Goal: Use online tool/utility

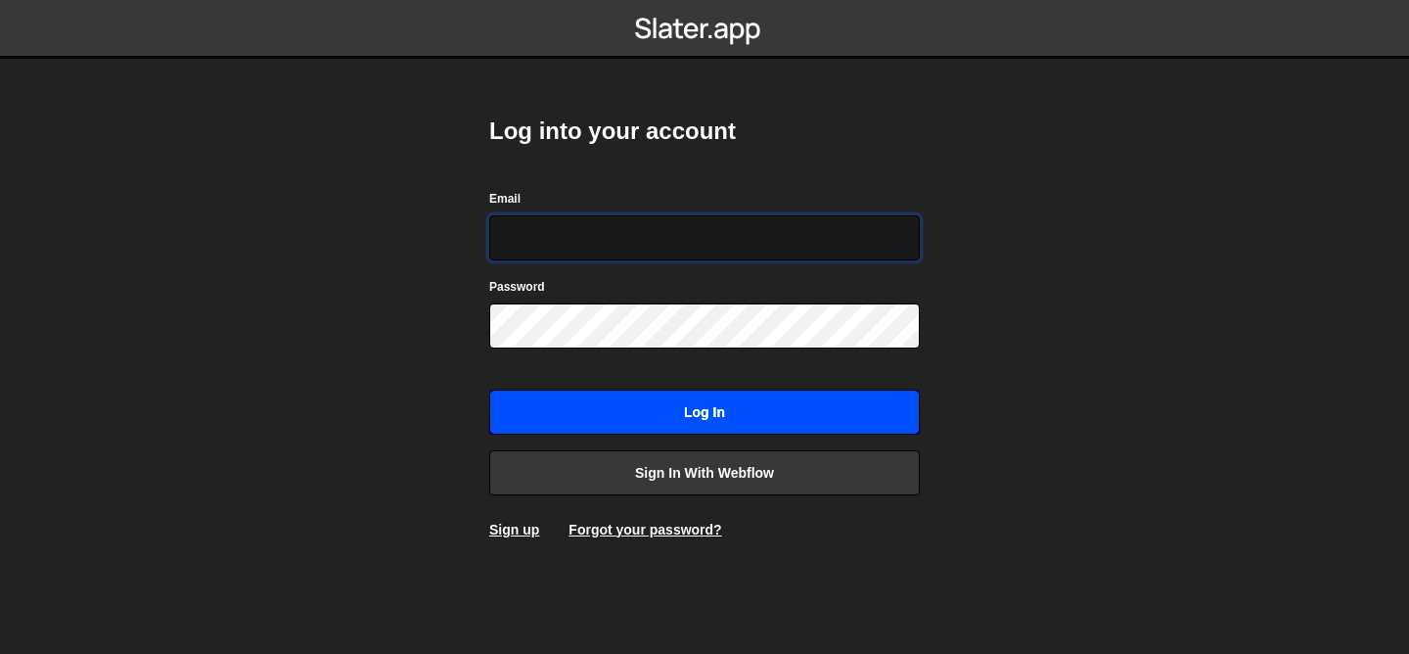
type input "[EMAIL_ADDRESS][DOMAIN_NAME]"
click at [728, 417] on input "Log in" at bounding box center [704, 411] width 430 height 45
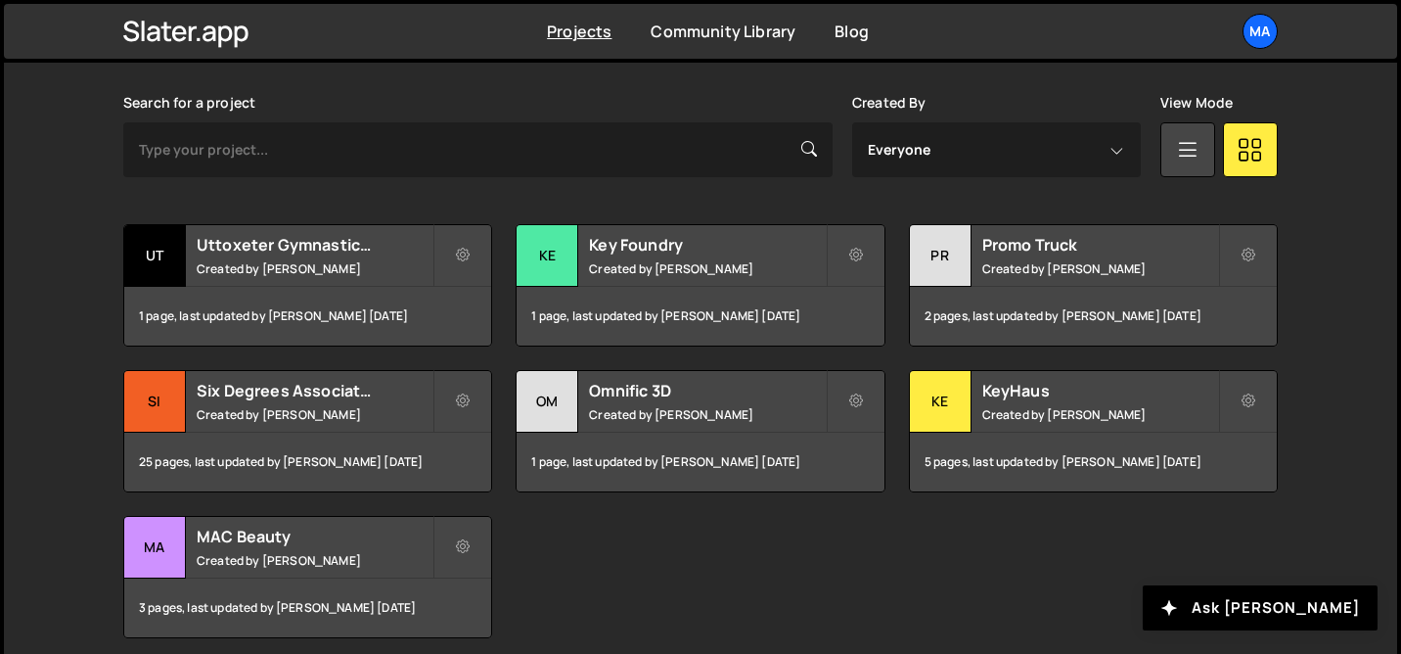
scroll to position [645, 0]
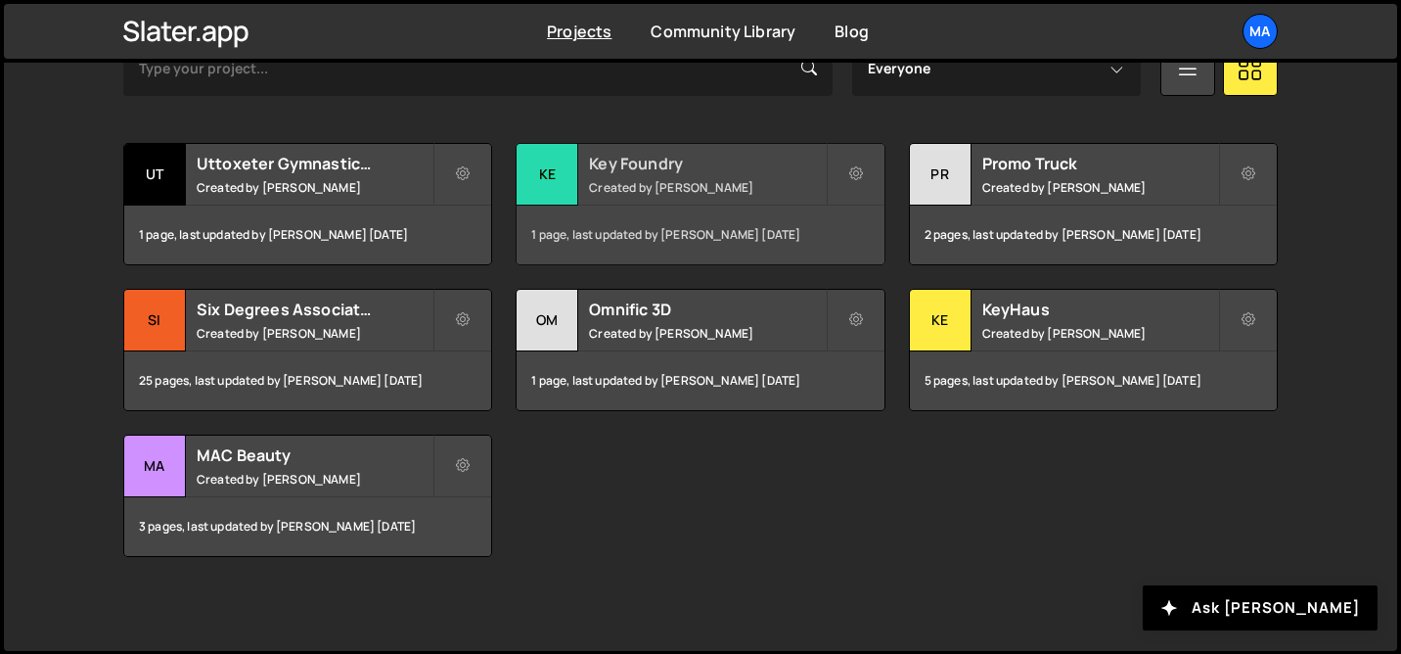
click at [705, 165] on h2 "Key Foundry" at bounding box center [707, 164] width 236 height 22
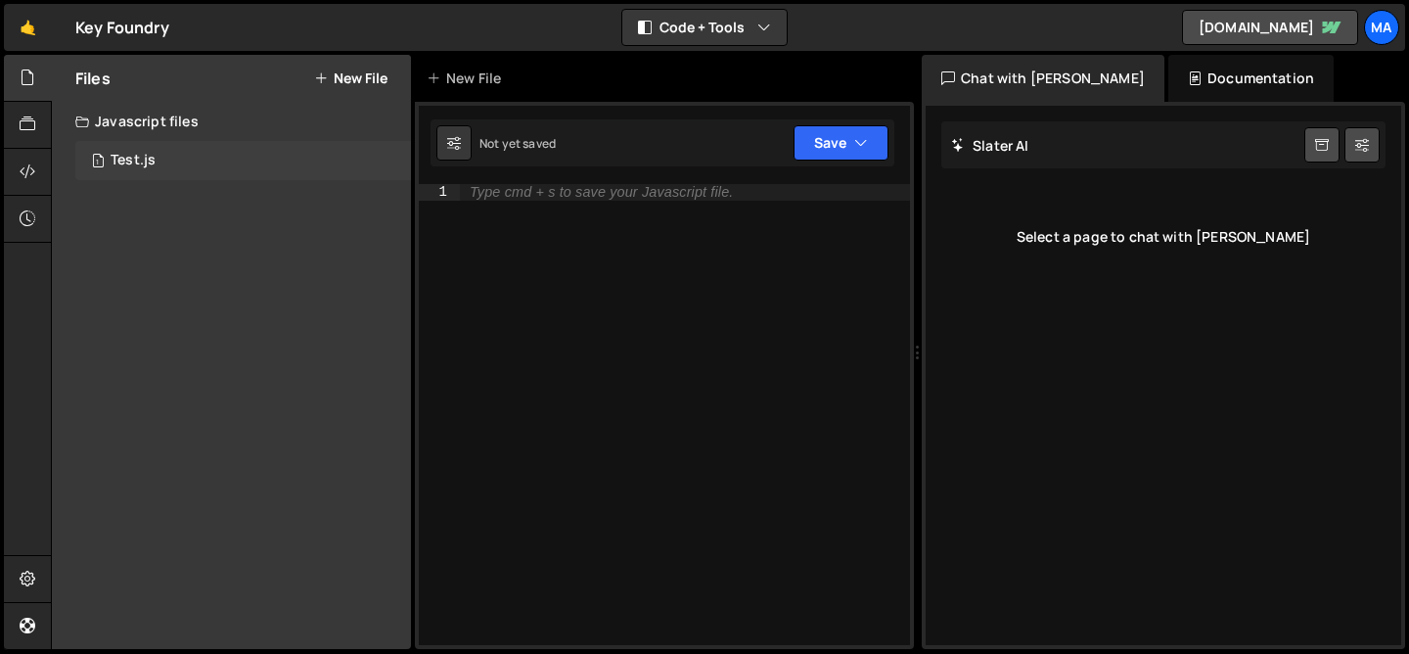
click at [169, 145] on div "1 Test.js 0" at bounding box center [243, 160] width 336 height 39
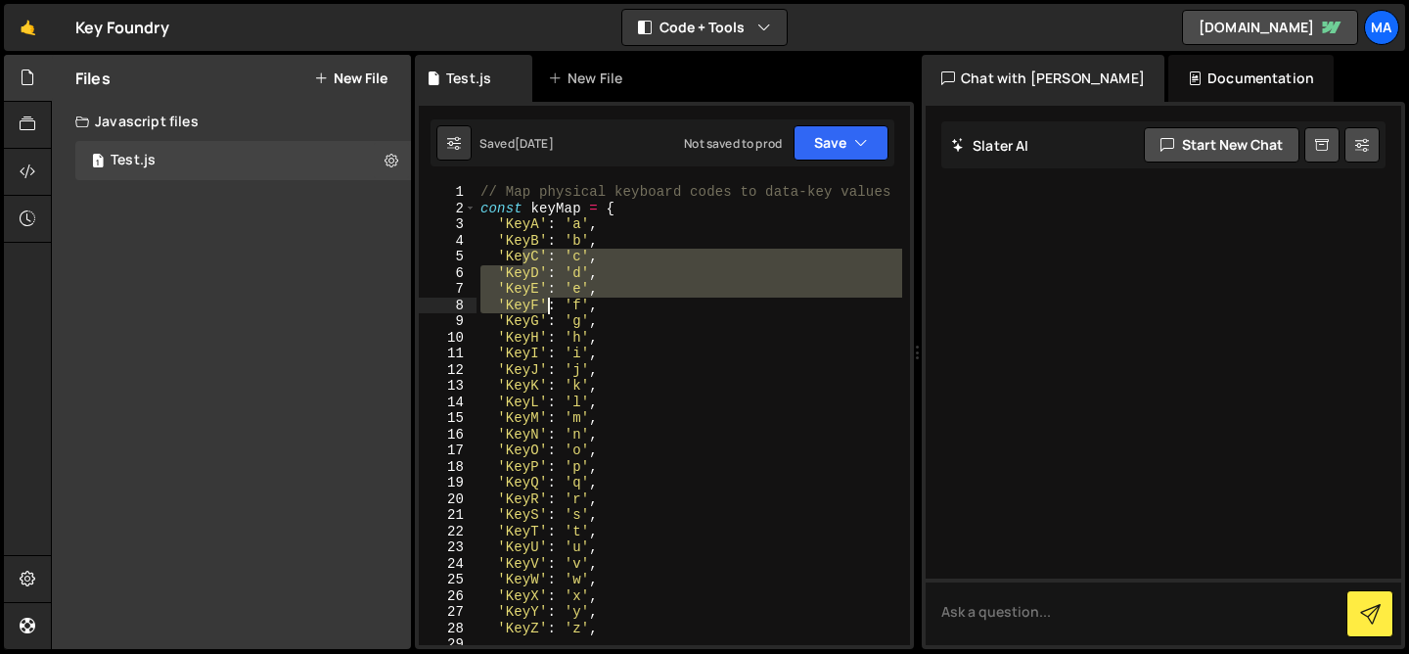
drag, startPoint x: 523, startPoint y: 261, endPoint x: 549, endPoint y: 310, distance: 55.1
click at [549, 310] on div "// Map physical keyboard codes to data-key values const keyMap = { 'KeyA' : 'a'…" at bounding box center [689, 430] width 426 height 493
click at [567, 266] on div "// Map physical keyboard codes to data-key values const keyMap = { 'KeyA' : 'a'…" at bounding box center [689, 414] width 426 height 461
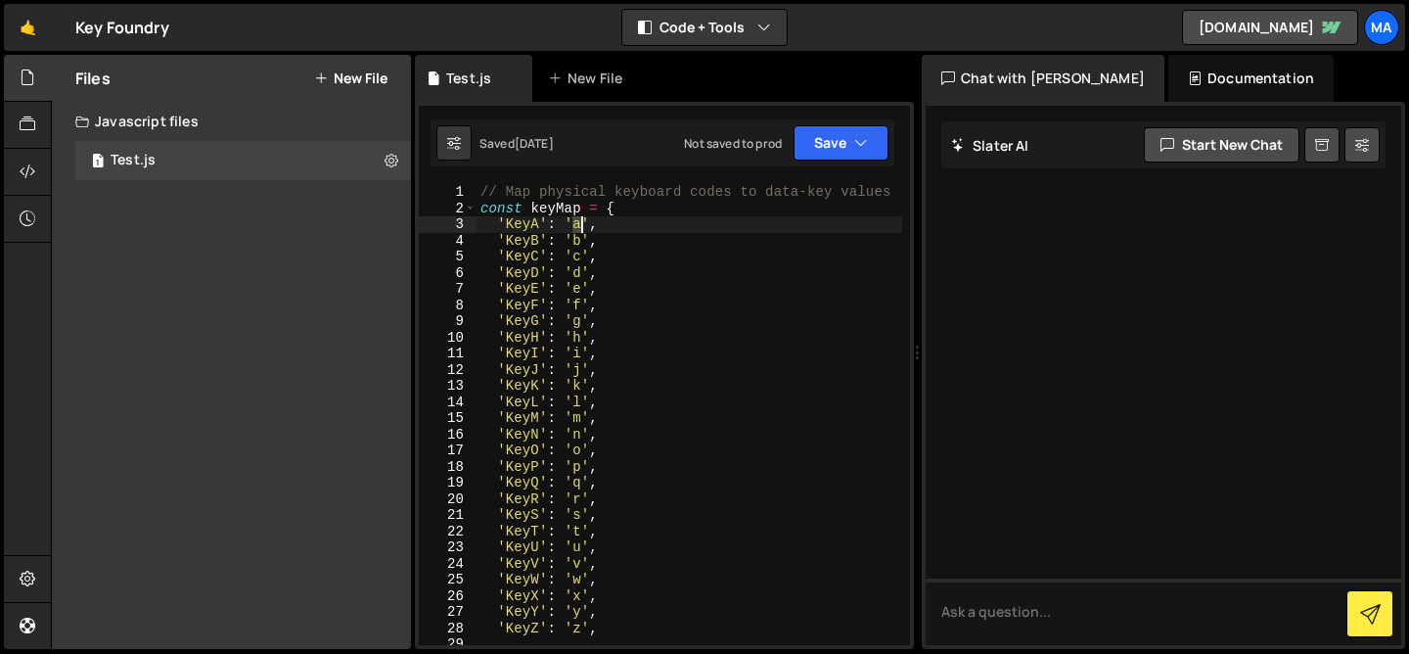
click at [578, 227] on div "// Map physical keyboard codes to data-key values const keyMap = { 'KeyA' : 'a'…" at bounding box center [689, 430] width 426 height 493
drag, startPoint x: 540, startPoint y: 222, endPoint x: 497, endPoint y: 222, distance: 43.0
click at [497, 222] on div "// Map physical keyboard codes to data-key values const keyMap = { 'KeyA' : 'a'…" at bounding box center [689, 430] width 426 height 493
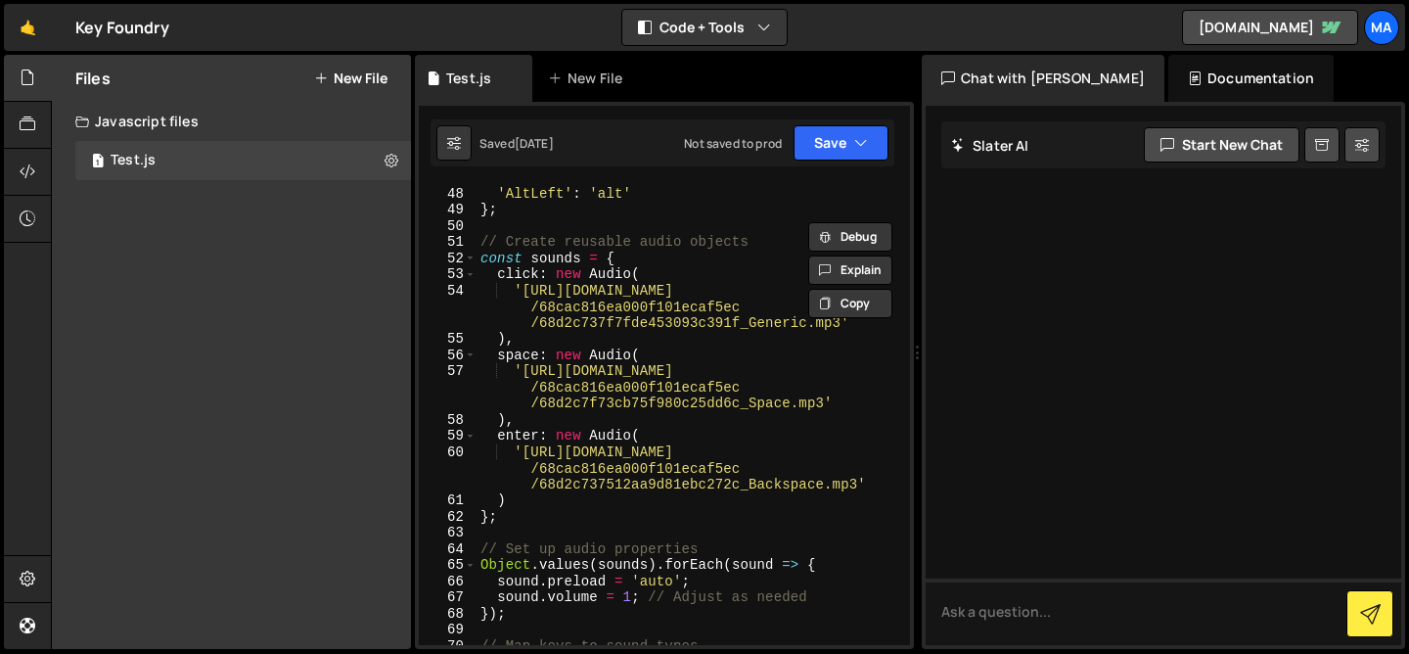
scroll to position [757, 0]
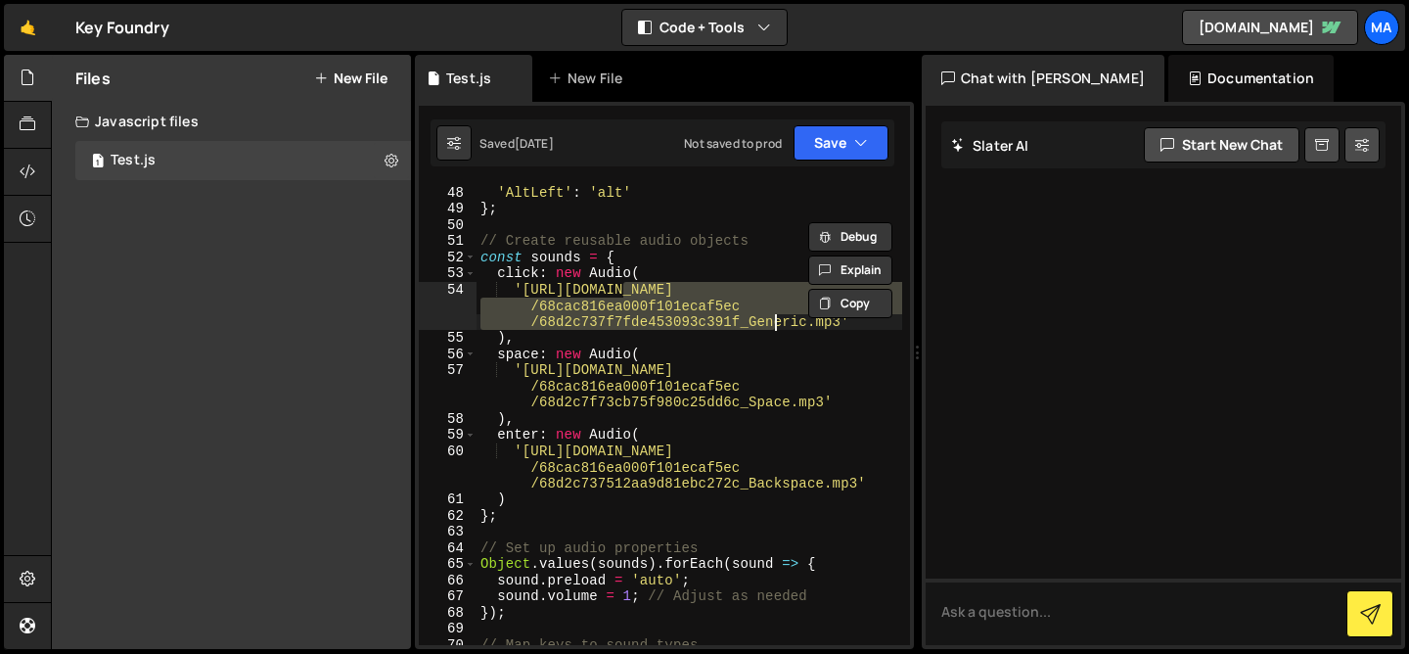
drag, startPoint x: 625, startPoint y: 295, endPoint x: 780, endPoint y: 323, distance: 157.0
click at [780, 323] on div "'ControlLeft' : 'ctrl' , 'AltLeft' : 'alt' } ; // Create reusable audio objects…" at bounding box center [689, 414] width 426 height 493
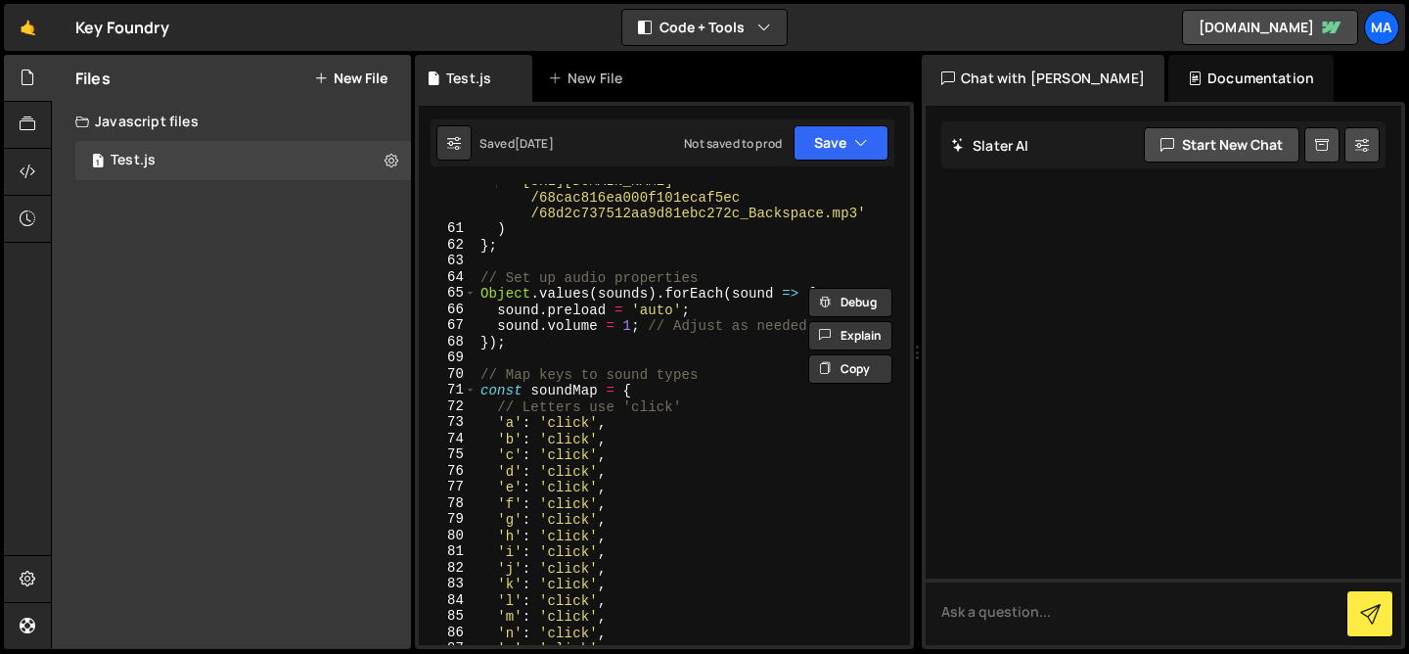
scroll to position [1029, 0]
click at [651, 412] on div "'[URL][DOMAIN_NAME] /68cac816ea000f101ecaf5ec /68d2c737512aa9d81ebc272c_Backspa…" at bounding box center [689, 434] width 426 height 525
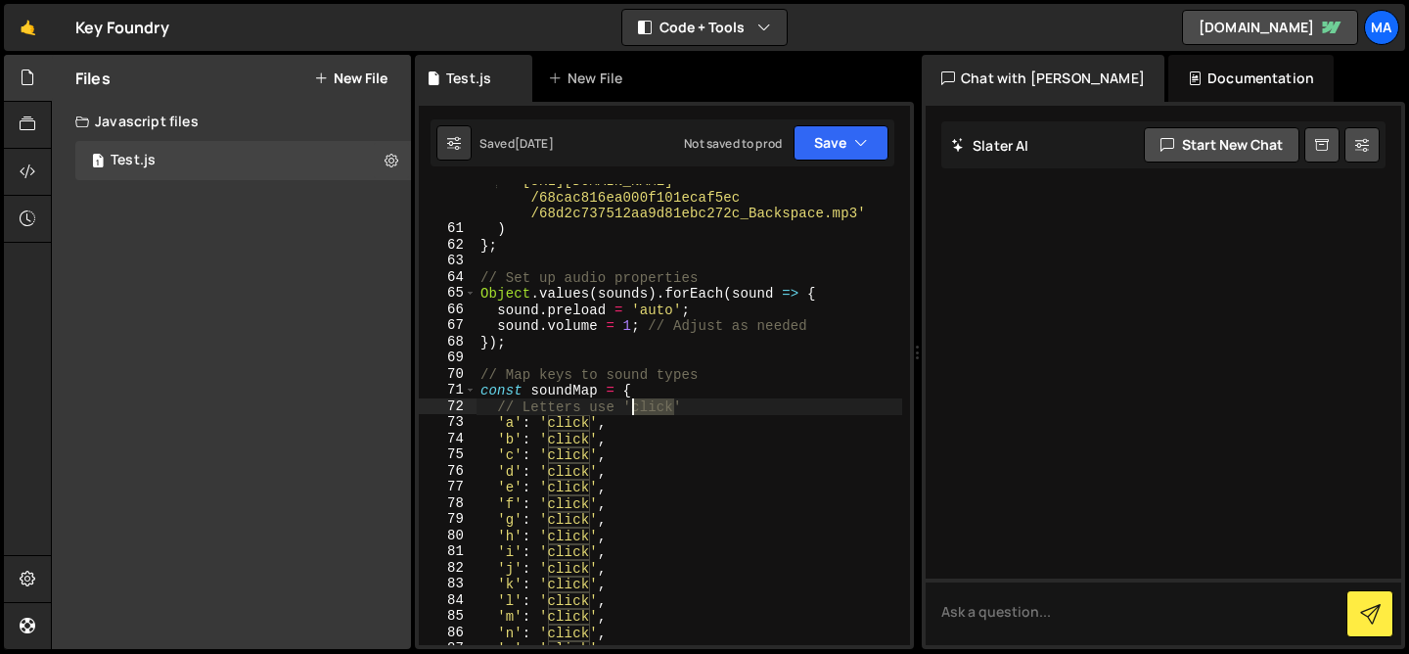
click at [651, 412] on div "'[URL][DOMAIN_NAME] /68cac816ea000f101ecaf5ec /68d2c737512aa9d81ebc272c_Backspa…" at bounding box center [689, 434] width 426 height 525
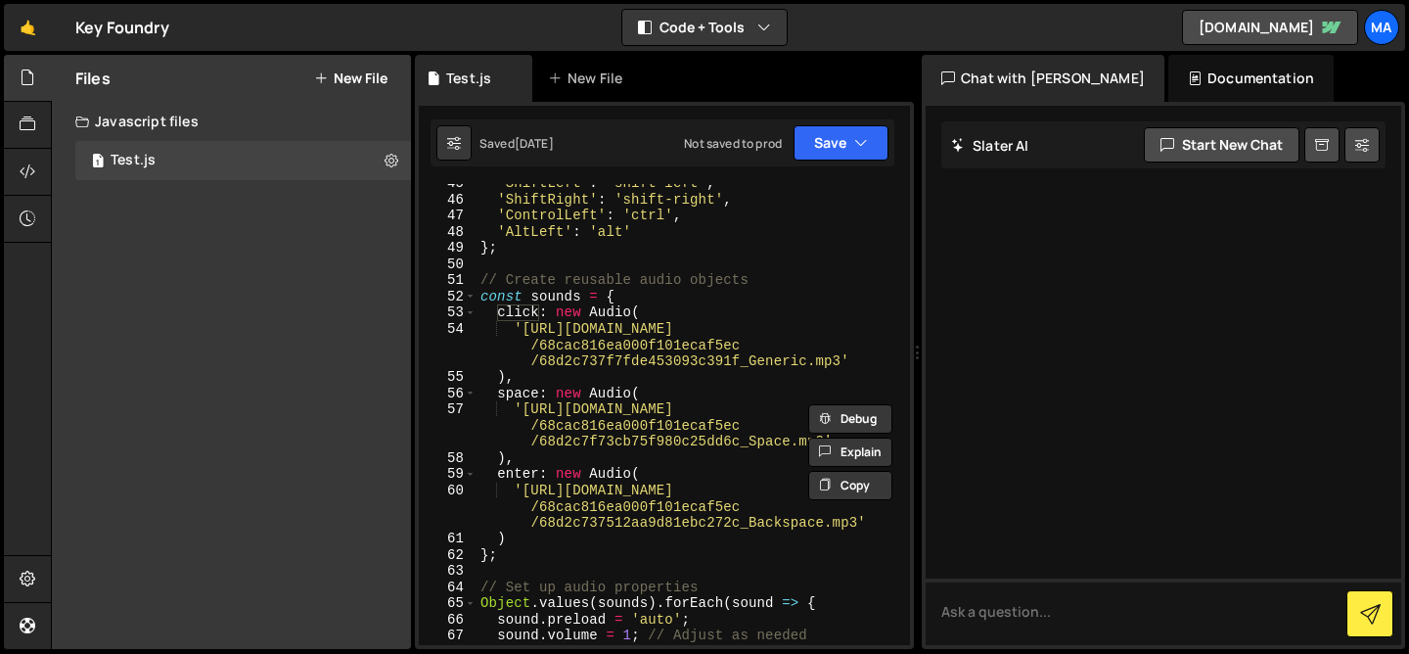
scroll to position [713, 0]
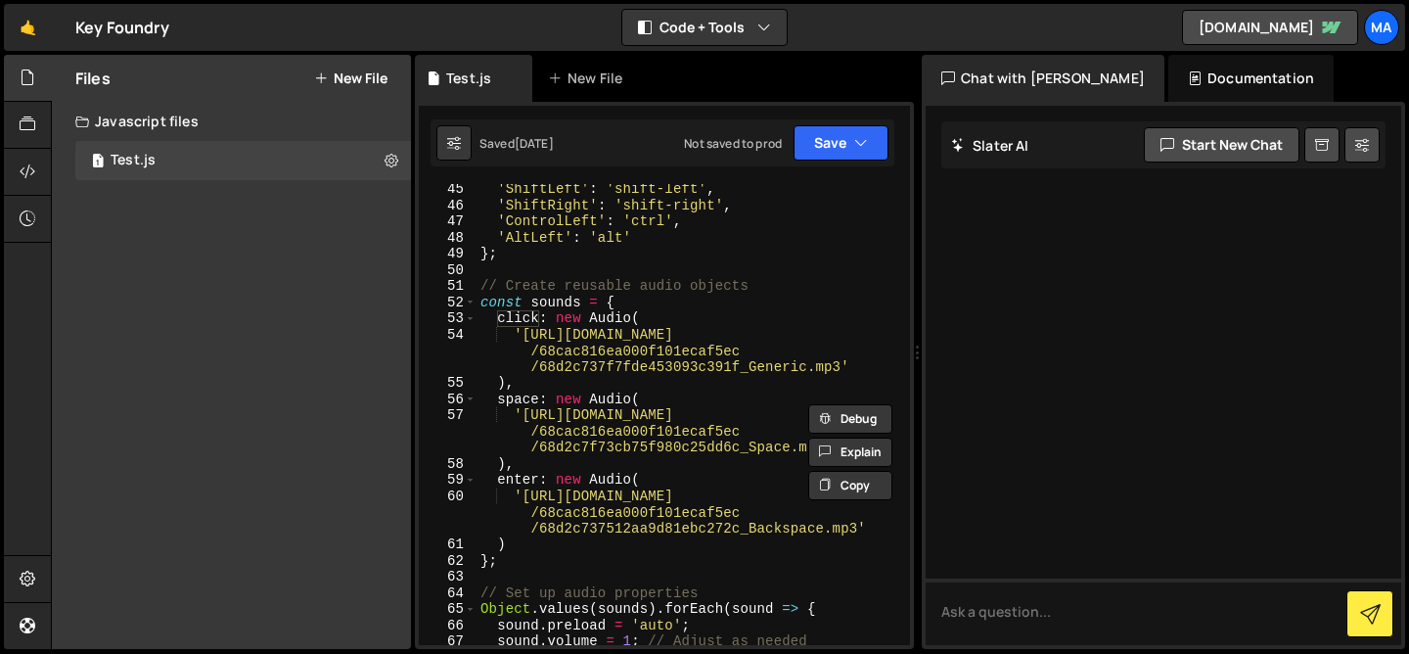
click at [516, 321] on div "'ShiftLeft' : 'shift-left' , 'ShiftRight' : 'shift-right' , 'ControlLeft' : 'ct…" at bounding box center [689, 427] width 426 height 493
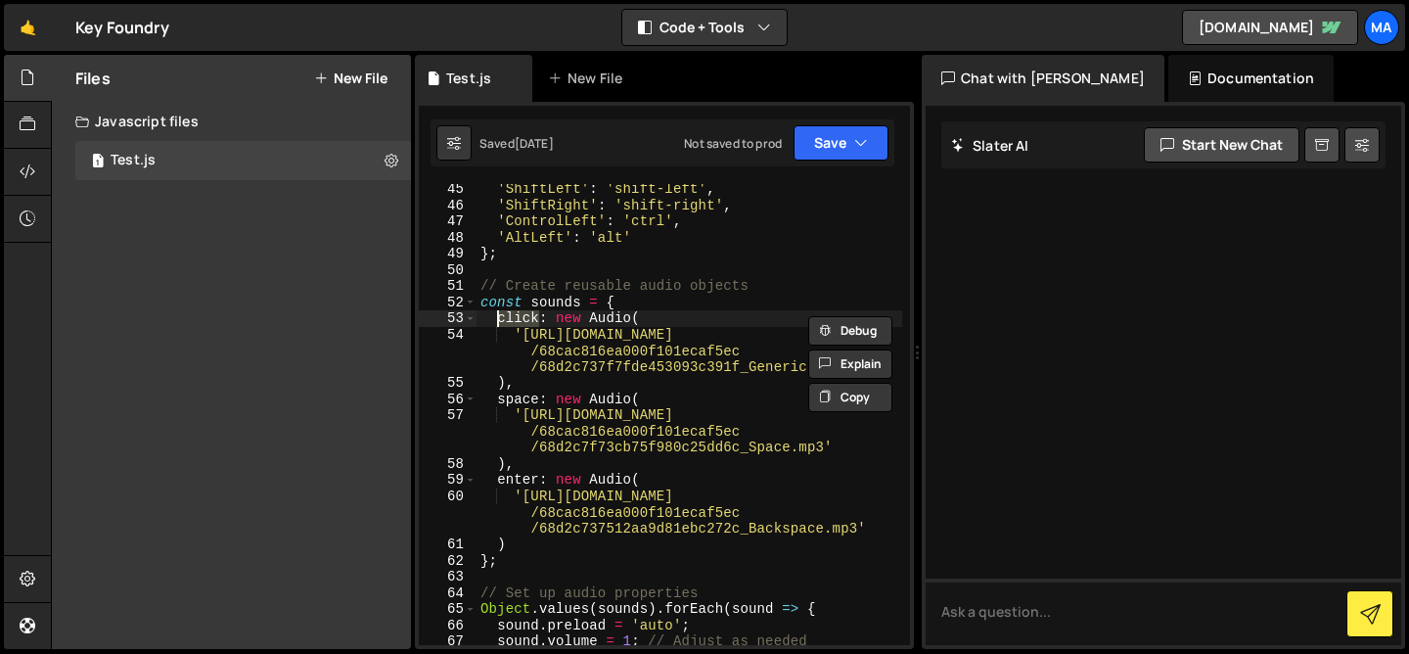
drag, startPoint x: 578, startPoint y: 354, endPoint x: 631, endPoint y: 354, distance: 52.8
click at [621, 354] on div "'ShiftLeft' : 'shift-left' , 'ShiftRight' : 'shift-right' , 'ControlLeft' : 'ct…" at bounding box center [689, 427] width 426 height 493
type textarea "'[URL][DOMAIN_NAME]'"
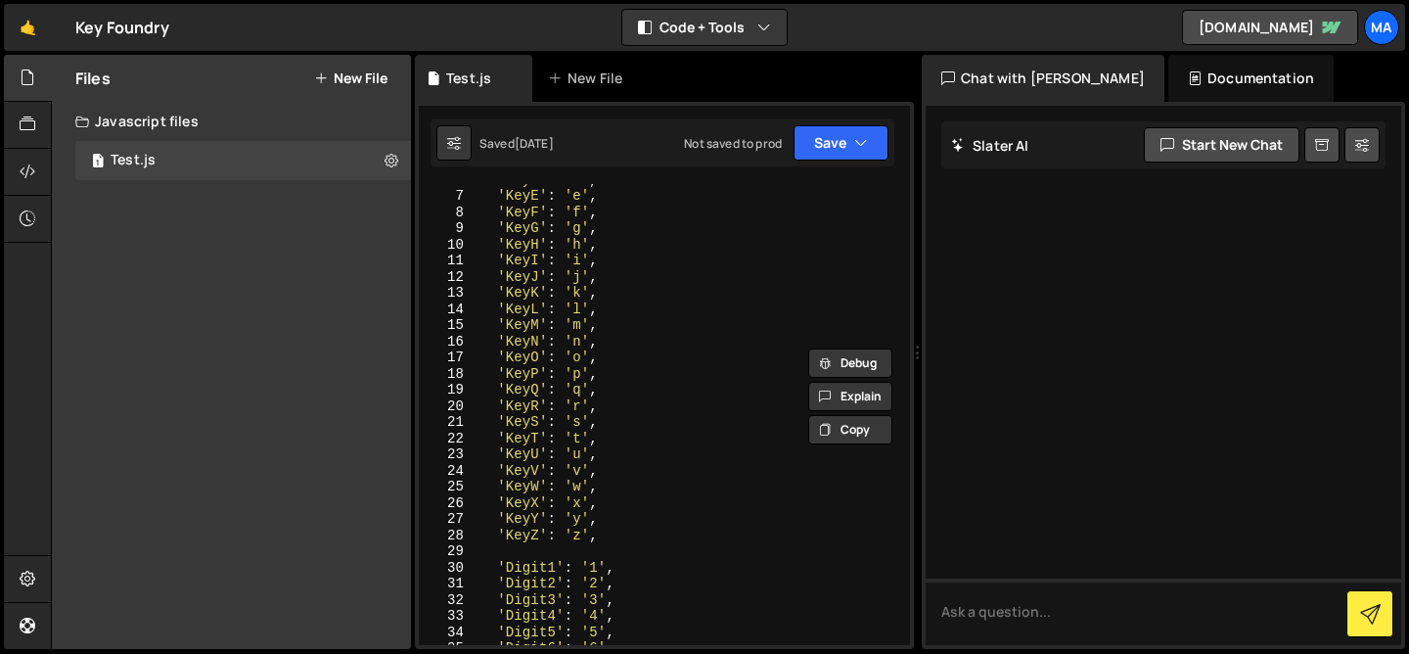
scroll to position [0, 0]
